Goal: Task Accomplishment & Management: Manage account settings

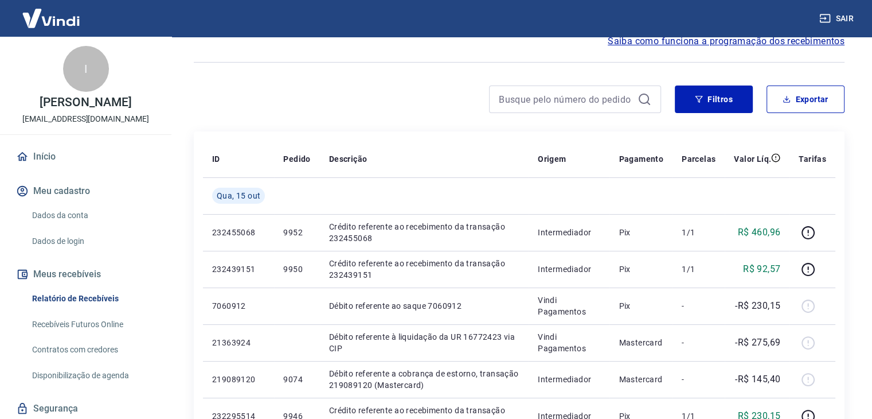
scroll to position [115, 0]
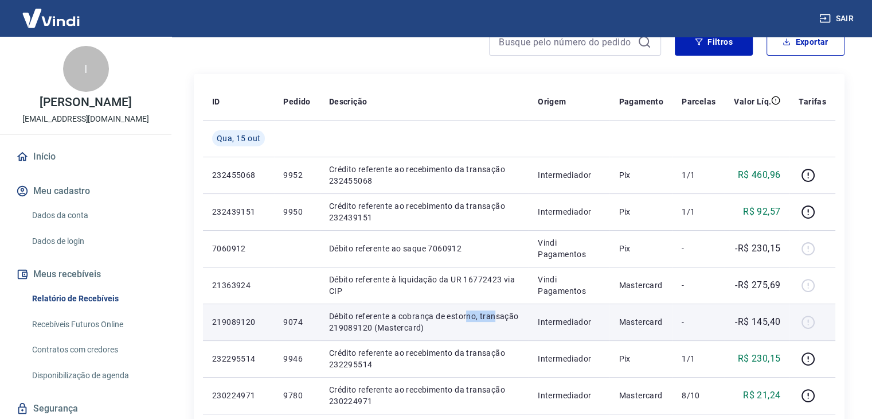
drag, startPoint x: 466, startPoint y: 315, endPoint x: 491, endPoint y: 316, distance: 25.2
click at [491, 316] on p "Débito referente a cobrança de estorno, transação 219089120 (Mastercard)" at bounding box center [424, 321] width 190 height 23
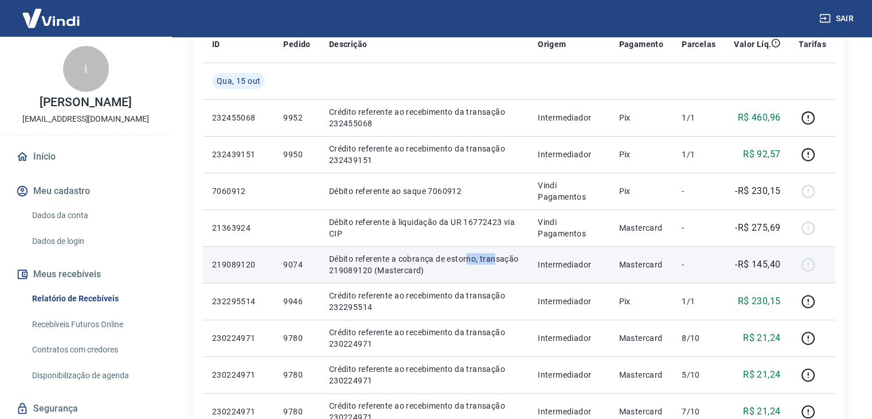
scroll to position [229, 0]
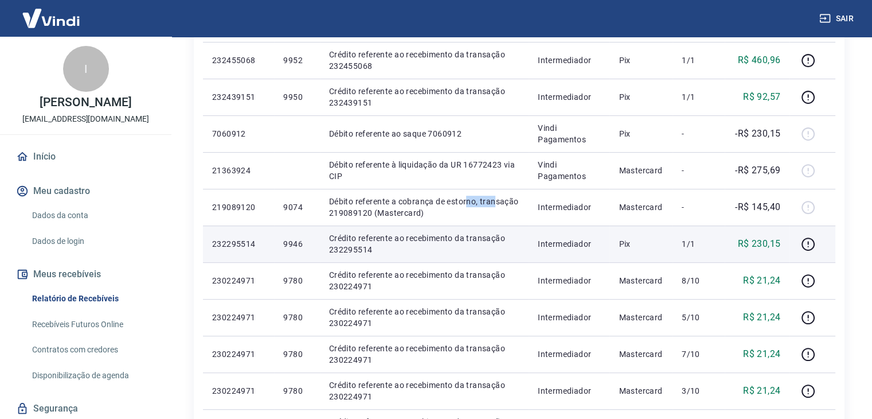
click at [477, 255] on p "Crédito referente ao recebimento da transação 232295514" at bounding box center [424, 243] width 190 height 23
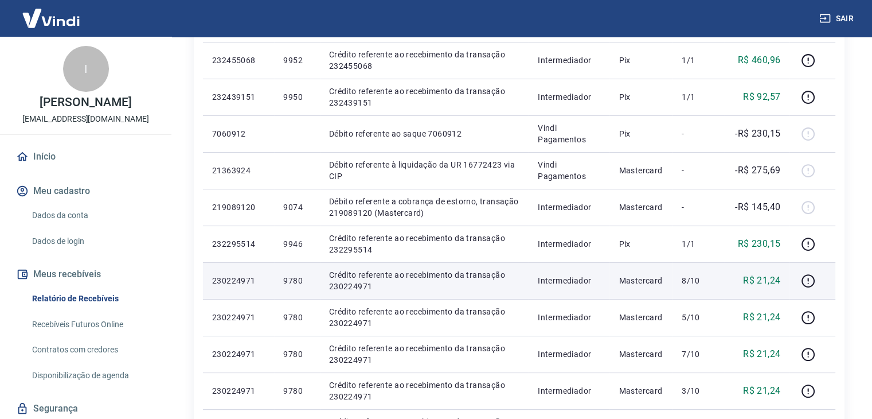
click at [480, 275] on p "Crédito referente ao recebimento da transação 230224971" at bounding box center [424, 280] width 190 height 23
click at [484, 294] on td "Crédito referente ao recebimento da transação 230224971" at bounding box center [424, 280] width 209 height 37
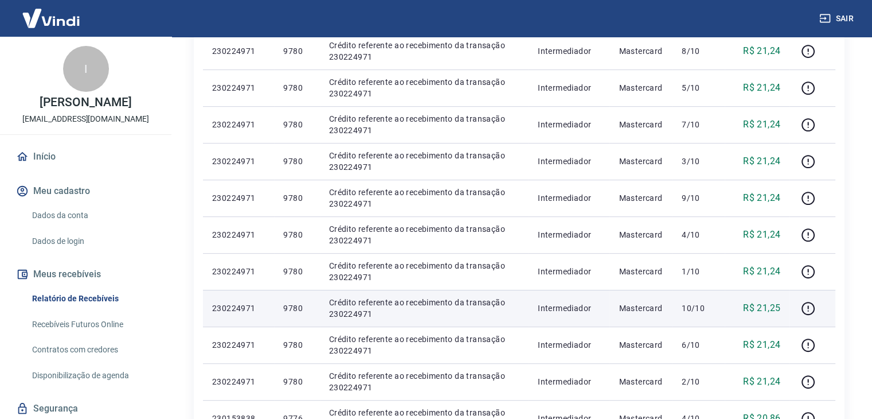
scroll to position [688, 0]
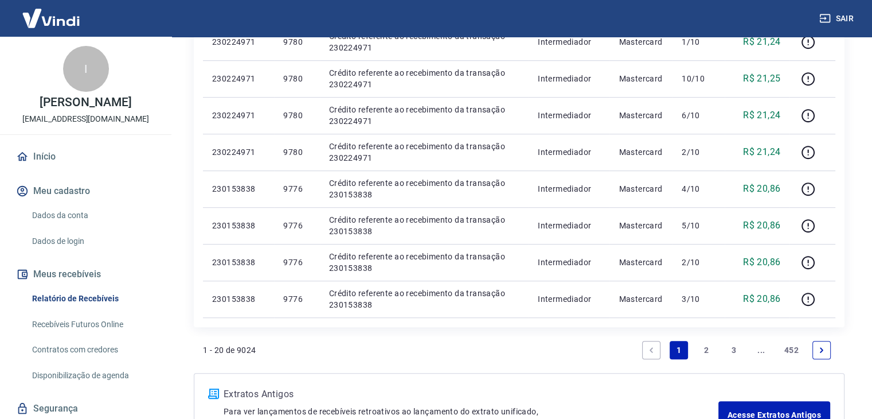
click at [712, 352] on link "2" at bounding box center [706, 350] width 18 height 18
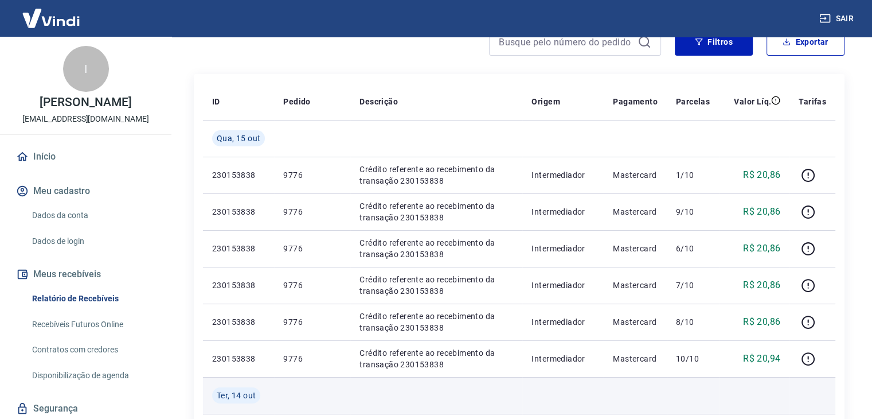
scroll to position [172, 0]
